Goal: Information Seeking & Learning: Find specific page/section

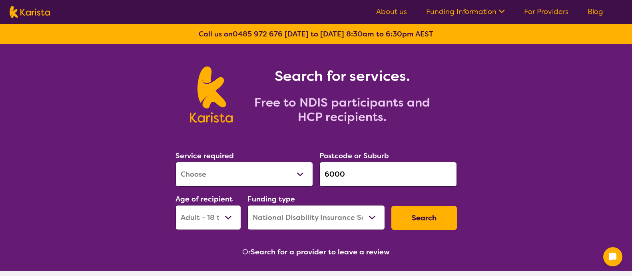
select select "[MEDICAL_DATA]"
select select "AD"
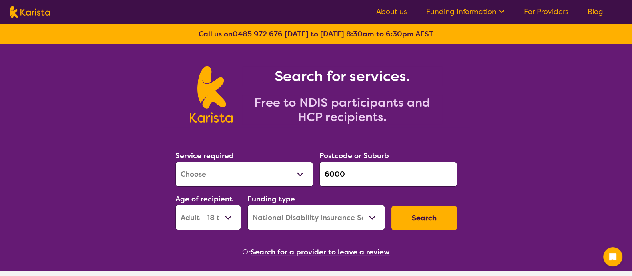
select select "HCP"
click at [248, 205] on select "Home Care Package (HCP) National Disability Insurance Scheme (NDIS) I don't know" at bounding box center [317, 217] width 138 height 25
click at [200, 223] on select "Early Childhood - 0 to 9 Child - 10 to 11 Adolescent - 12 to 17 Adult - 18 to 6…" at bounding box center [209, 217] width 66 height 25
select select "AG"
click at [176, 205] on select "Early Childhood - 0 to 9 Child - 10 to 11 Adolescent - 12 to 17 Adult - 18 to 6…" at bounding box center [209, 217] width 66 height 25
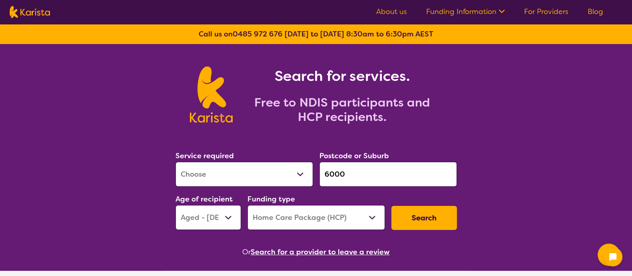
click at [256, 170] on select "Allied Health Assistant Assessment ([MEDICAL_DATA] or [MEDICAL_DATA]) Behaviour…" at bounding box center [245, 174] width 138 height 25
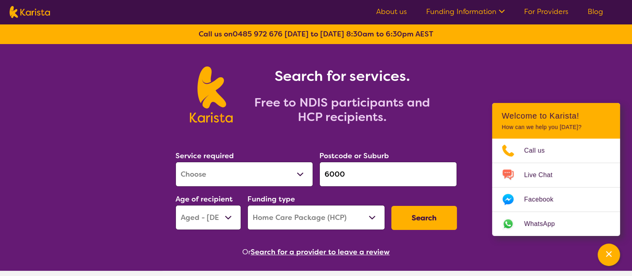
select select "Home Care Package Provider"
click at [176, 162] on select "Allied Health Assistant Assessment ([MEDICAL_DATA] or [MEDICAL_DATA]) Behaviour…" at bounding box center [245, 174] width 138 height 25
select select
click at [439, 214] on button "Search" at bounding box center [425, 218] width 66 height 24
click at [356, 224] on select "Home Care Package - Level 1 Home Care Package - Level 2 Home Care Package - Lev…" at bounding box center [317, 217] width 138 height 25
